Goal: Information Seeking & Learning: Check status

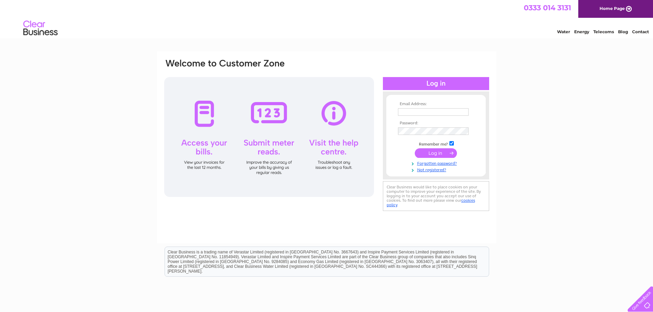
type input "cindy@polestone.co.uk"
click at [431, 153] on input "submit" at bounding box center [435, 153] width 42 height 10
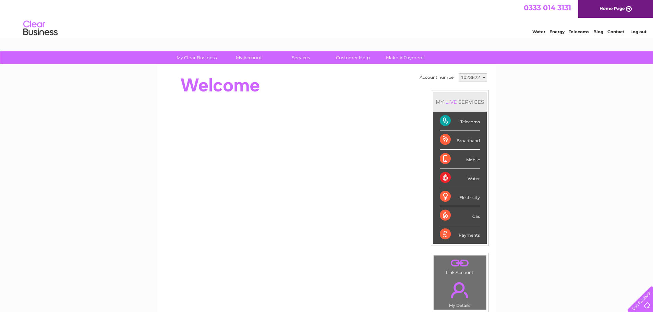
click at [441, 119] on div "Telecoms" at bounding box center [459, 121] width 40 height 19
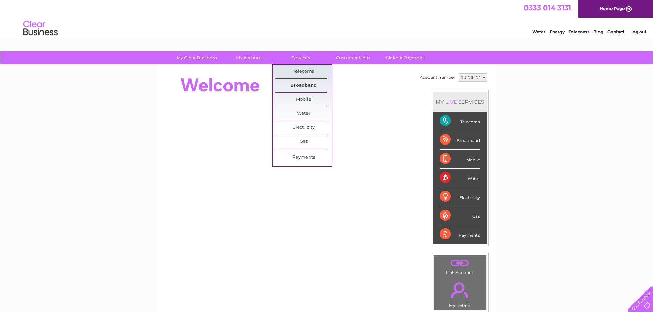
click at [300, 84] on link "Broadband" at bounding box center [303, 86] width 57 height 14
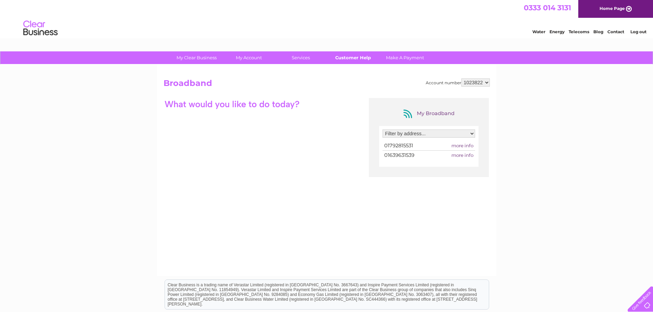
click at [345, 58] on link "Customer Help" at bounding box center [352, 57] width 57 height 13
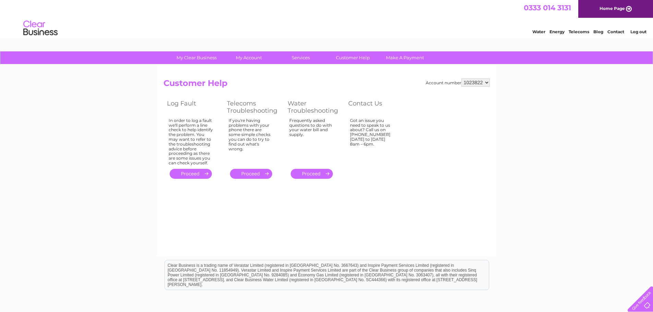
click at [202, 171] on link "." at bounding box center [191, 174] width 42 height 10
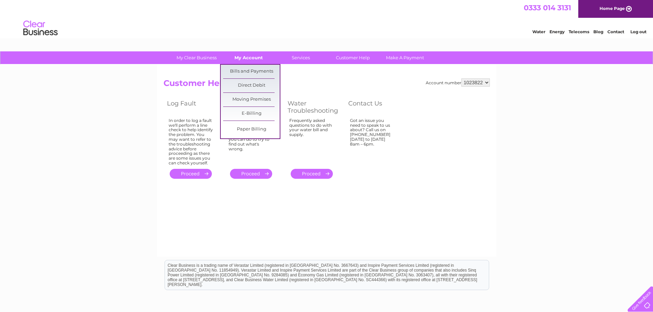
click at [251, 58] on link "My Account" at bounding box center [248, 57] width 57 height 13
click at [253, 69] on link "Bills and Payments" at bounding box center [251, 72] width 57 height 14
click at [254, 69] on link "Bills and Payments" at bounding box center [251, 72] width 57 height 14
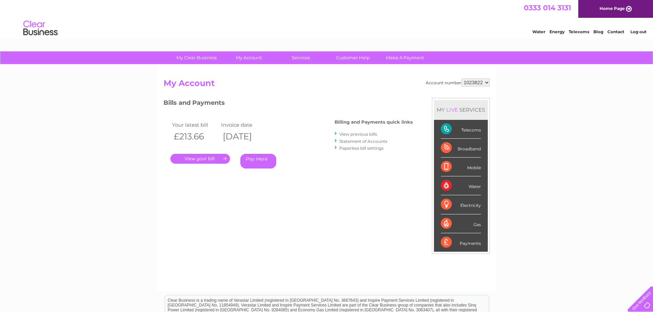
click at [218, 159] on link "." at bounding box center [200, 159] width 60 height 10
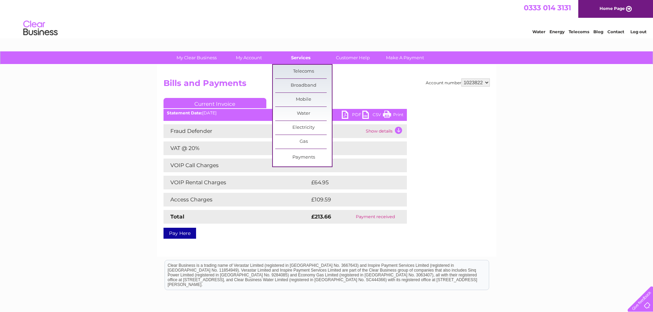
click at [299, 60] on link "Services" at bounding box center [300, 57] width 57 height 13
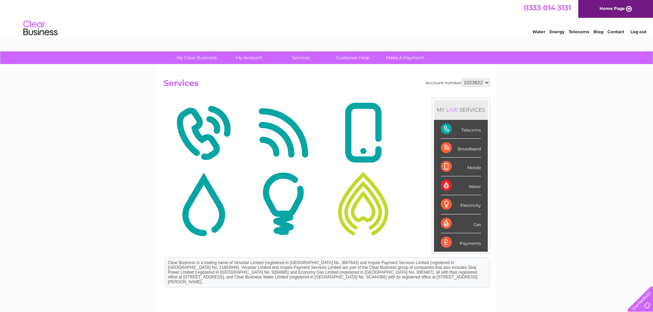
click at [459, 151] on div "Broadband" at bounding box center [461, 148] width 40 height 19
click at [445, 148] on div "Broadband" at bounding box center [461, 148] width 40 height 19
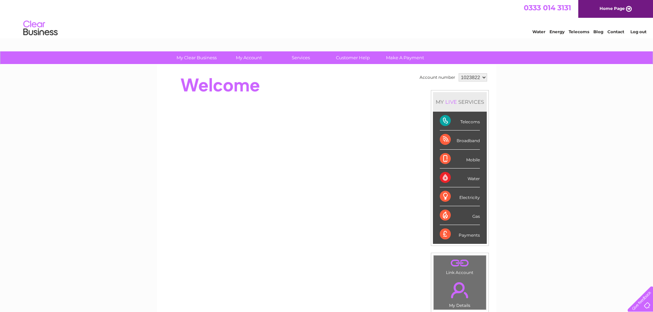
click at [465, 121] on div "Telecoms" at bounding box center [459, 121] width 40 height 19
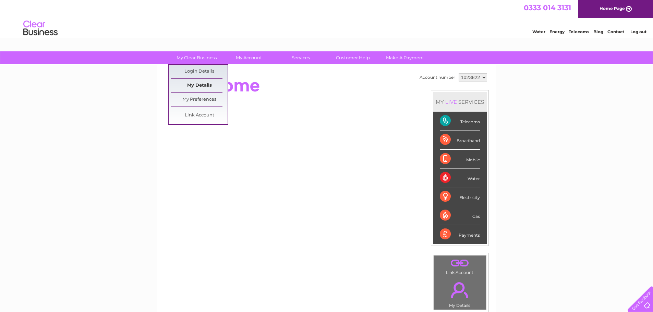
click at [201, 85] on link "My Details" at bounding box center [199, 86] width 57 height 14
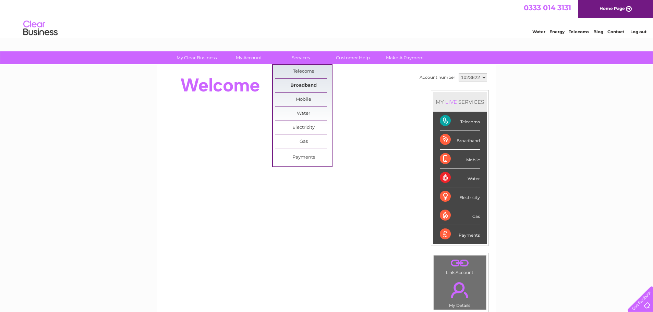
click at [305, 85] on link "Broadband" at bounding box center [303, 86] width 57 height 14
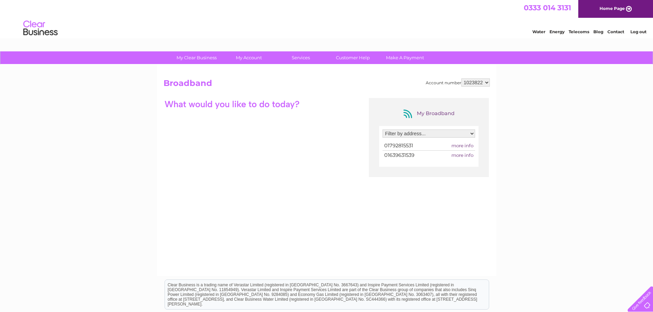
click at [472, 133] on select "Filter by address... Security House, Old Road, Skewen, Neath, Glamorgan, SA10 7…" at bounding box center [428, 133] width 92 height 8
click at [351, 145] on div "My Broadband Filter by address... Security House, Old Road, Skewen, Neath, Glam…" at bounding box center [326, 165] width 326 height 134
click at [630, 8] on link "Home Page" at bounding box center [615, 9] width 75 height 18
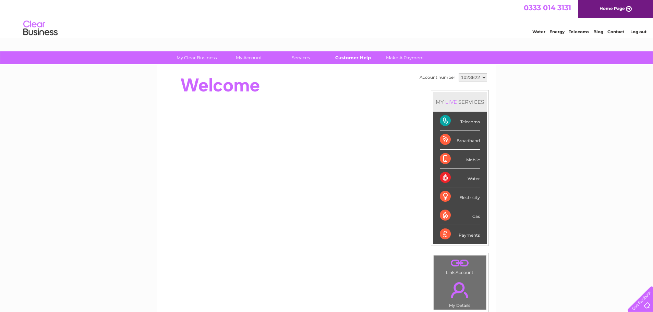
click at [339, 57] on link "Customer Help" at bounding box center [352, 57] width 57 height 13
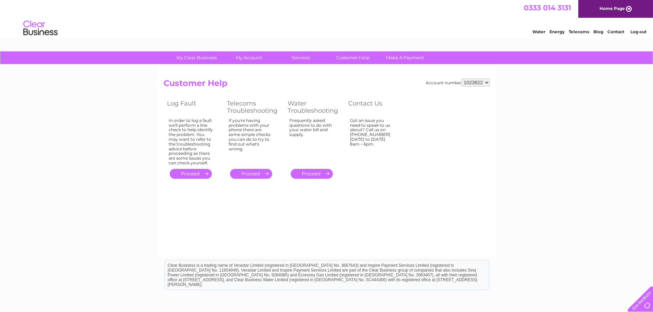
click at [187, 173] on link "." at bounding box center [191, 174] width 42 height 10
click at [205, 174] on link "." at bounding box center [191, 174] width 42 height 10
click at [196, 173] on link "." at bounding box center [191, 174] width 42 height 10
